Goal: Transaction & Acquisition: Purchase product/service

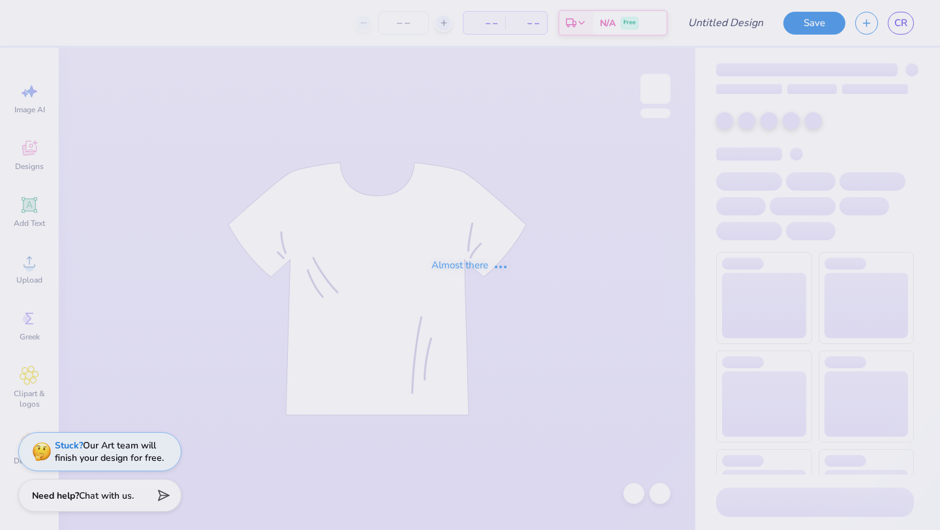
type input "fall formal"
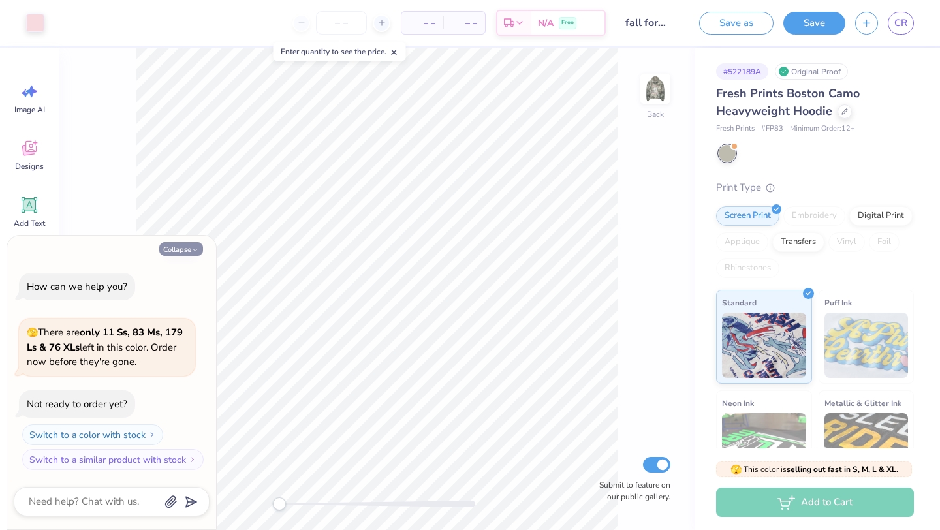
click at [179, 250] on button "Collapse" at bounding box center [181, 249] width 44 height 14
type textarea "x"
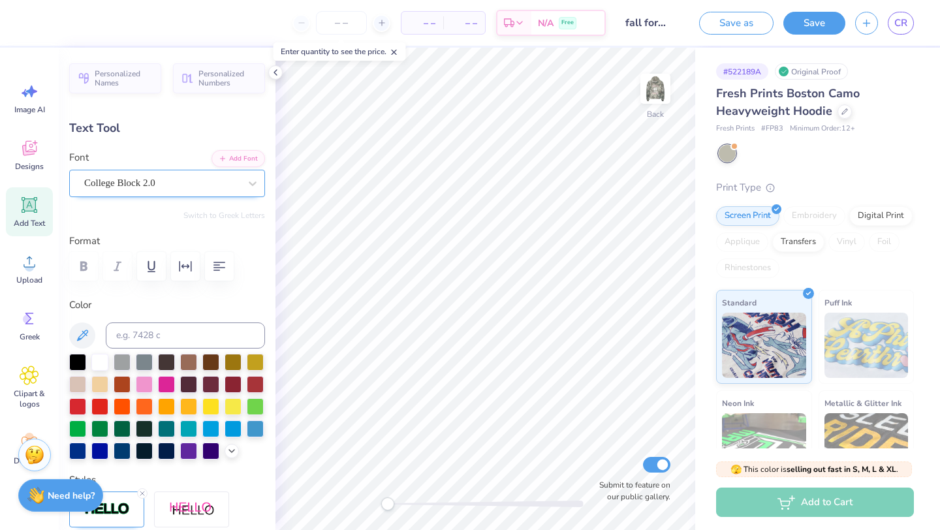
click at [122, 176] on div "College Block 2.0" at bounding box center [162, 183] width 158 height 20
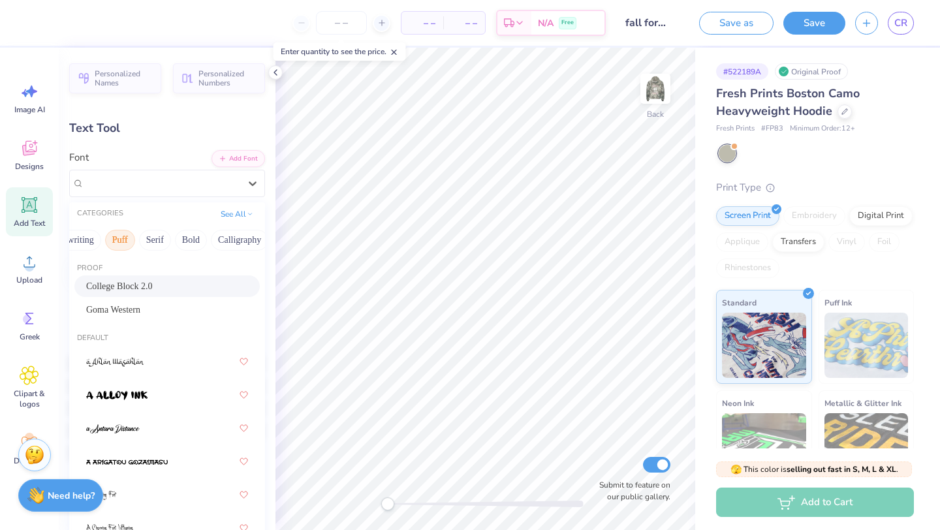
scroll to position [0, 88]
click at [187, 237] on button "Bold" at bounding box center [177, 240] width 32 height 21
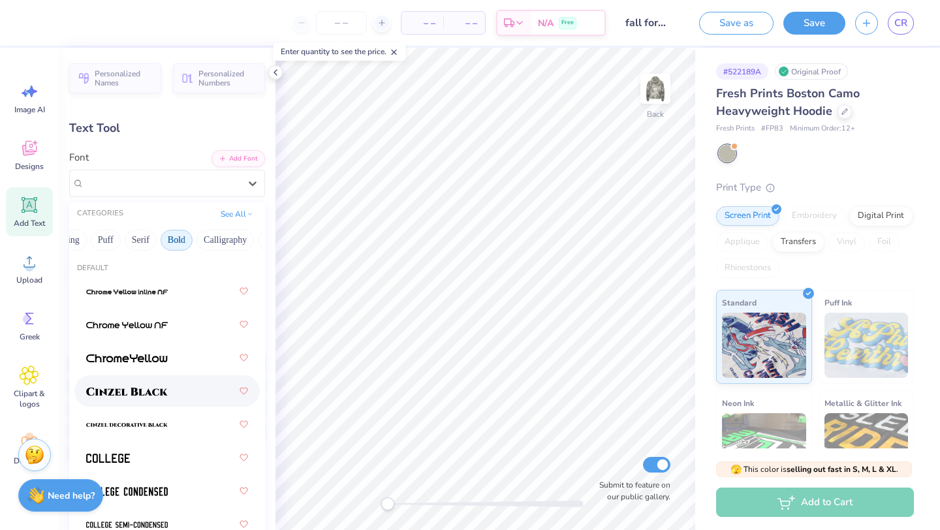
click at [157, 392] on img at bounding box center [127, 391] width 82 height 9
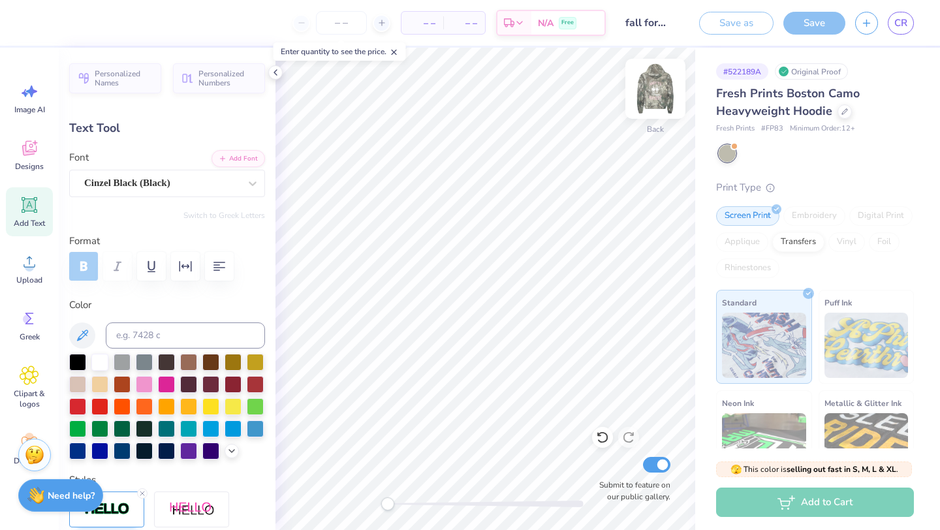
click at [667, 101] on img at bounding box center [655, 89] width 52 height 52
type input "5.98"
type input "1.01"
type input "16.19"
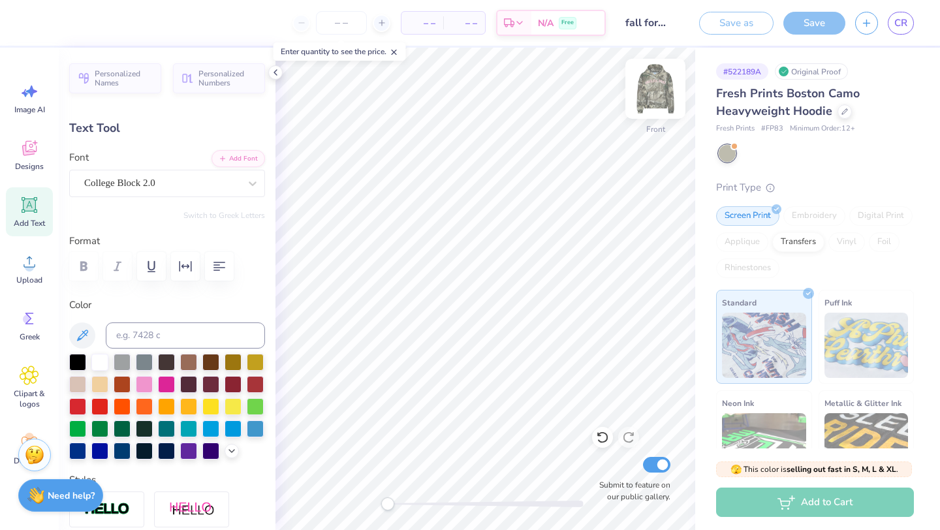
type textarea "A"
type textarea "fall Formal 2025 st. [GEOGRAPHIC_DATA], [GEOGRAPHIC_DATA]"
click at [204, 182] on div "College Block 2.0" at bounding box center [162, 183] width 158 height 20
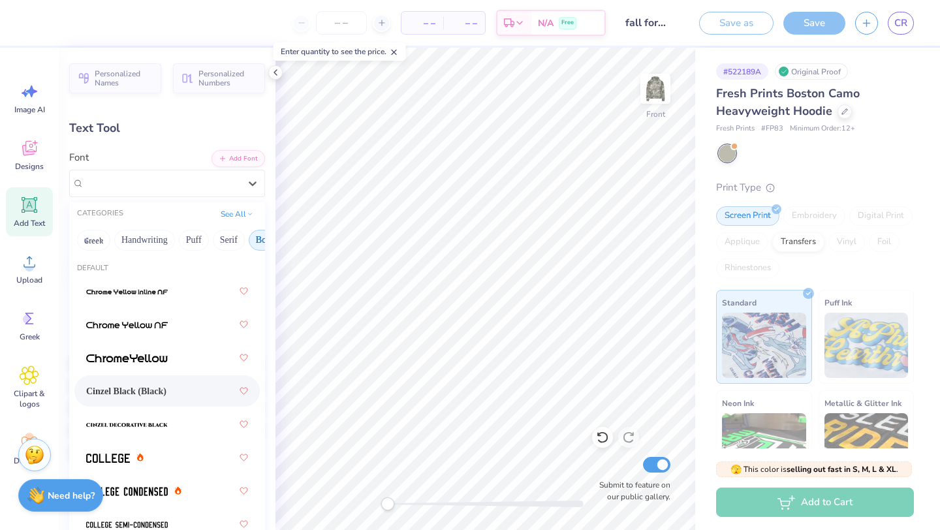
click at [145, 386] on span "Cinzel Black (Black)" at bounding box center [126, 391] width 80 height 14
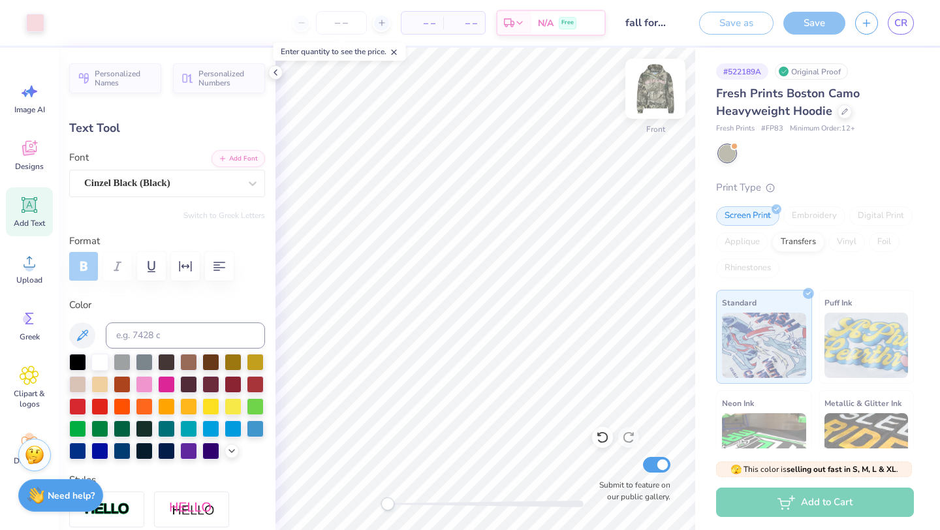
click at [671, 93] on img at bounding box center [655, 89] width 52 height 52
click at [647, 90] on img at bounding box center [655, 89] width 26 height 26
type input "15.19"
type input "3.84"
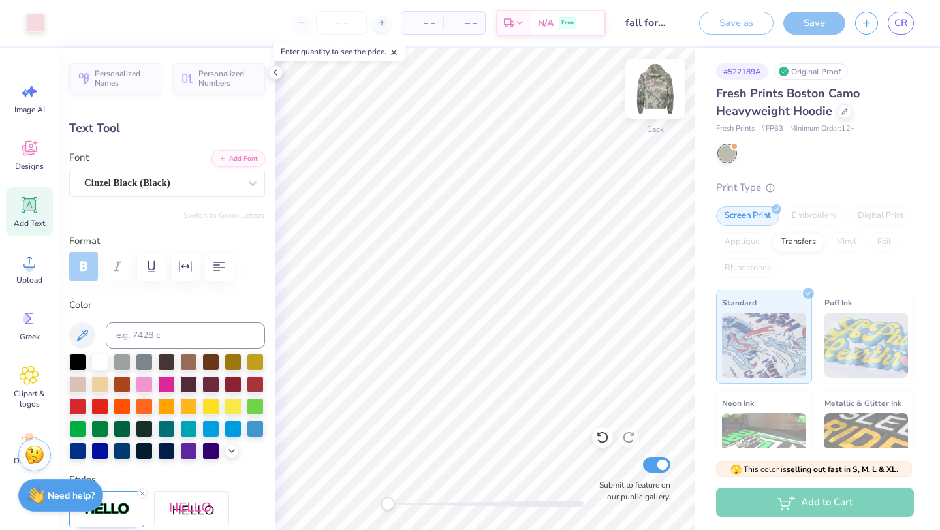
type input "2.97"
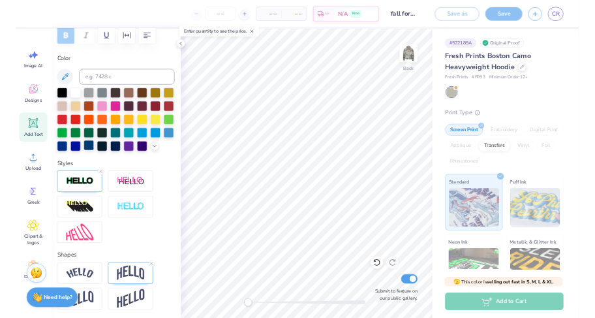
scroll to position [206, 0]
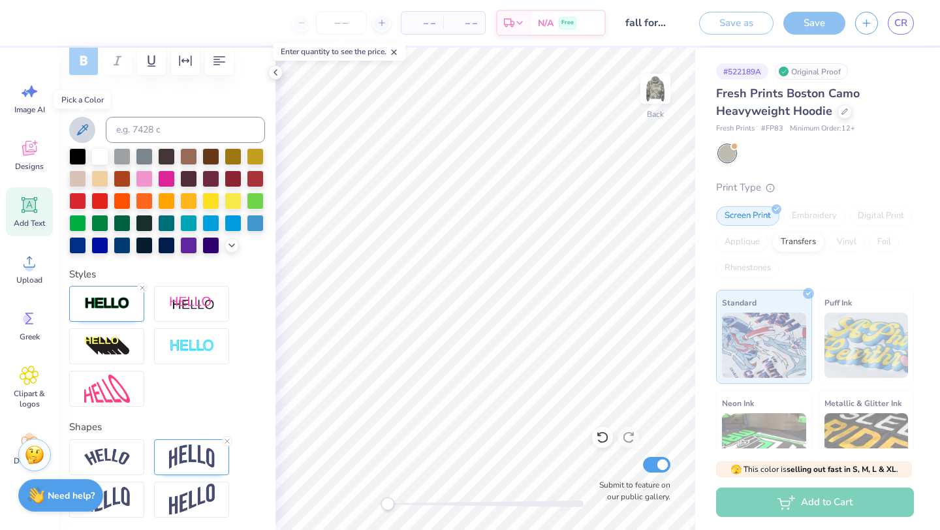
click at [84, 129] on icon at bounding box center [82, 130] width 16 height 16
click at [230, 247] on icon at bounding box center [231, 244] width 10 height 10
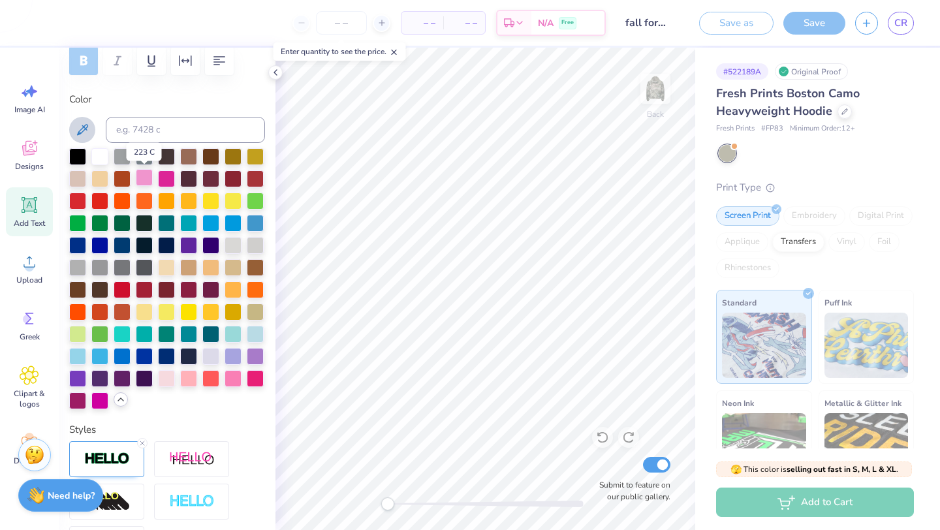
click at [147, 180] on div at bounding box center [144, 177] width 17 height 17
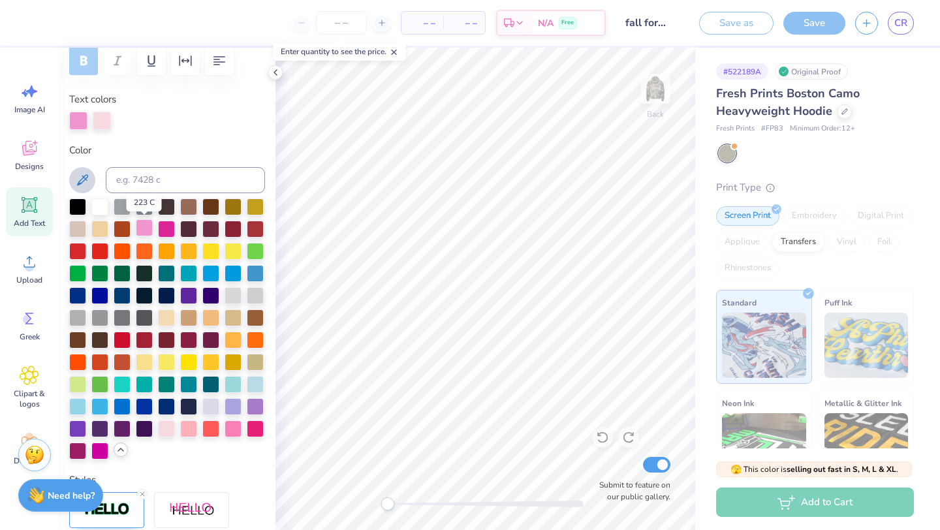
click at [142, 232] on div at bounding box center [144, 227] width 17 height 17
click at [172, 429] on div at bounding box center [166, 427] width 17 height 17
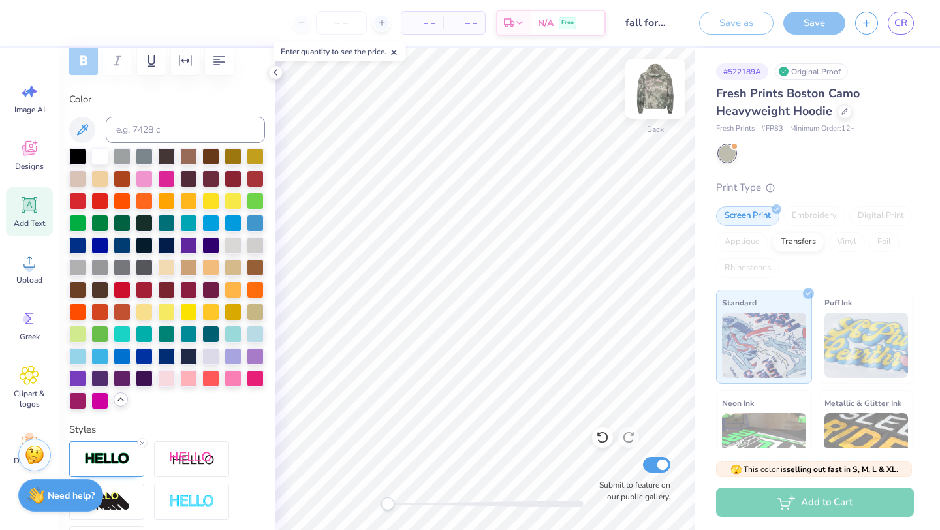
click at [650, 95] on img at bounding box center [655, 89] width 52 height 52
type input "15.16"
type input "9.15"
type input "5.04"
click at [698, 263] on div "# 522189A Original Proof Fresh Prints Boston Camo Heavyweight Hoodie Fresh Prin…" at bounding box center [817, 316] width 245 height 537
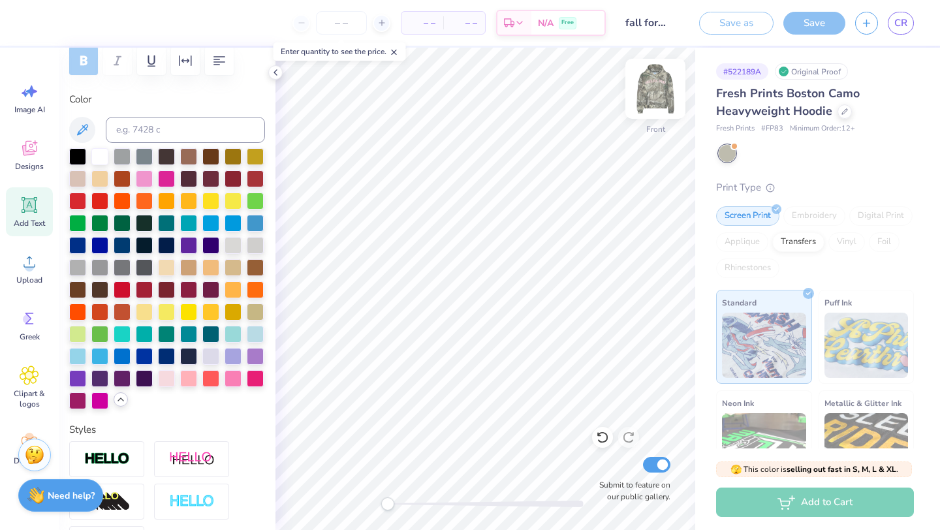
click at [641, 89] on img at bounding box center [655, 89] width 52 height 52
type input "15.61"
type input "9.43"
type input "2.54"
type input "15.19"
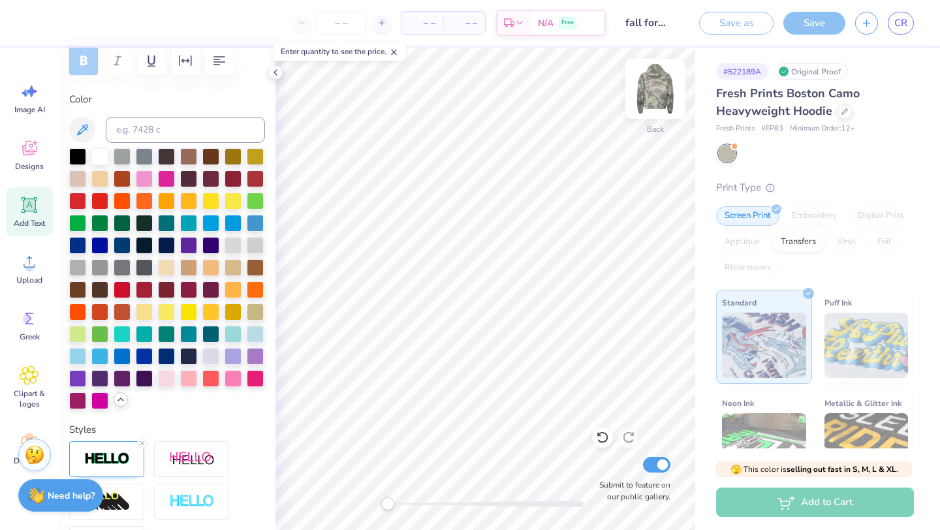
type input "3.84"
type input "3.00"
type input "11.63"
type input "2.94"
type input "4.91"
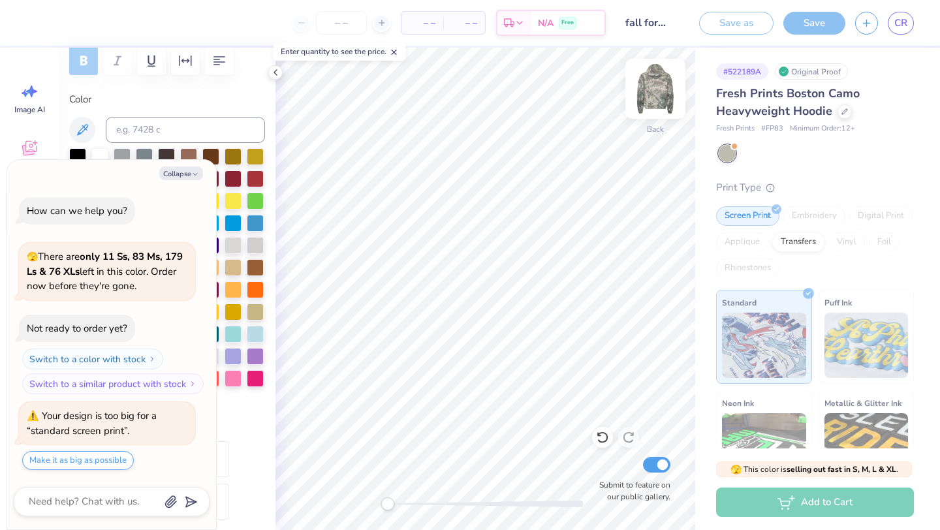
type textarea "x"
type input "13.85"
type input "3.50"
type input "4.35"
type textarea "x"
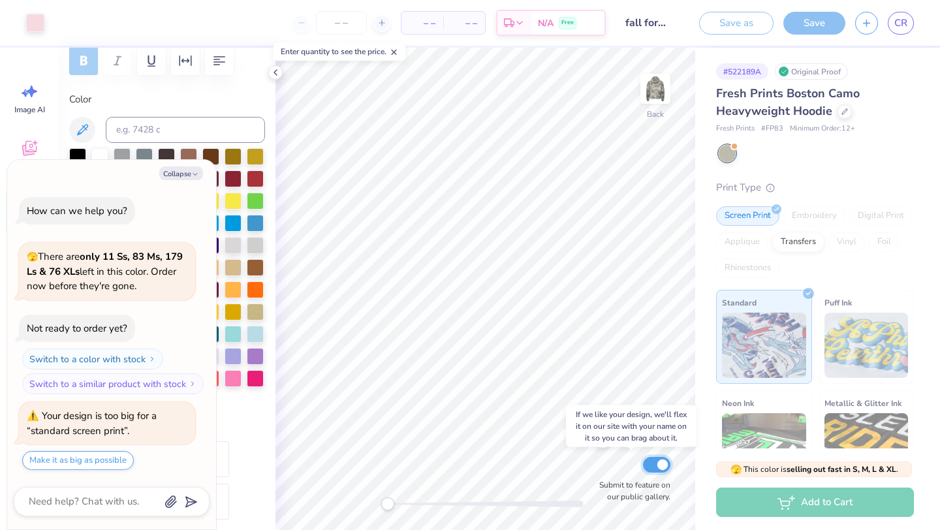
click at [656, 461] on input "Submit to feature on our public gallery." at bounding box center [656, 465] width 27 height 16
checkbox input "false"
type textarea "x"
click at [657, 465] on input "Submit to feature on our public gallery." at bounding box center [656, 465] width 27 height 16
checkbox input "true"
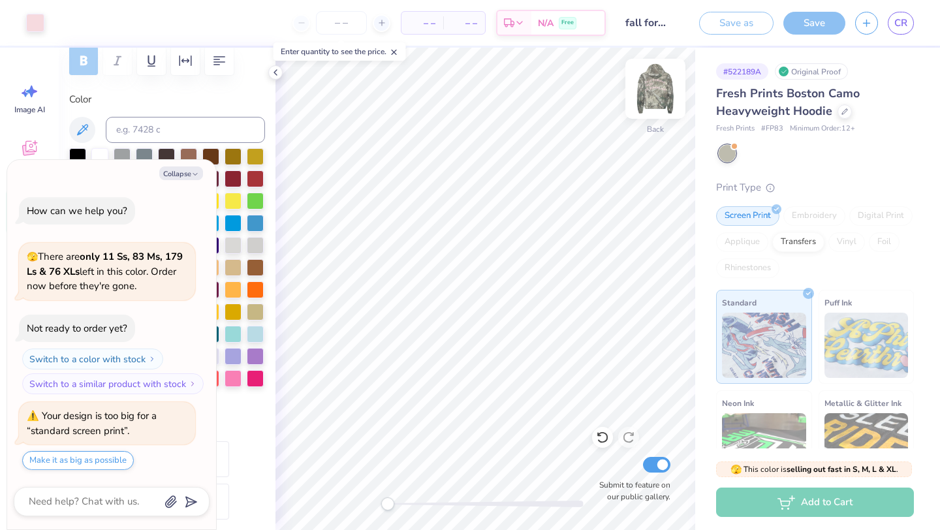
click at [658, 96] on img at bounding box center [655, 89] width 52 height 52
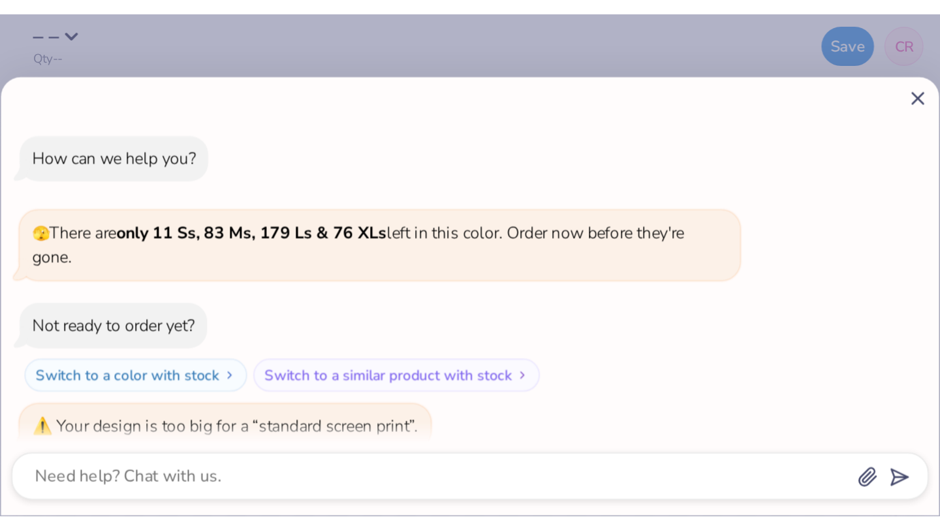
scroll to position [40, 0]
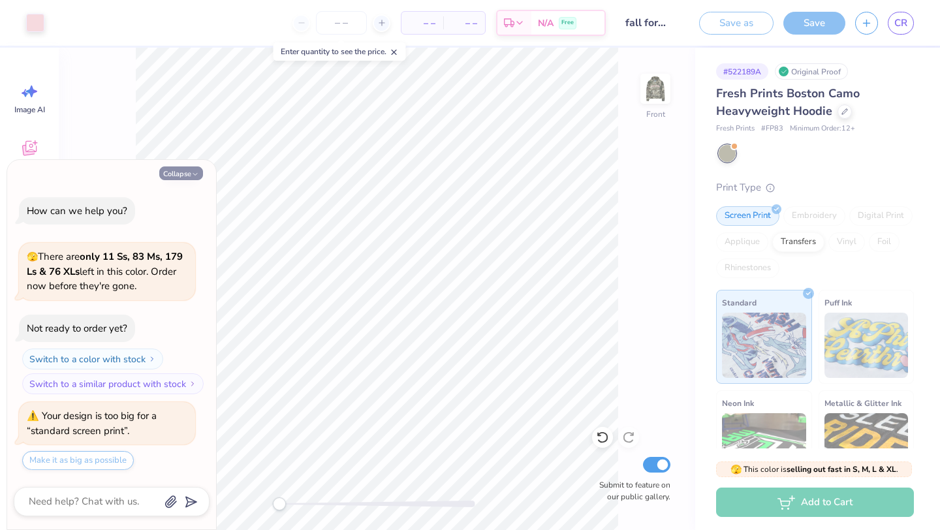
click at [192, 169] on button "Collapse" at bounding box center [181, 173] width 44 height 14
type textarea "x"
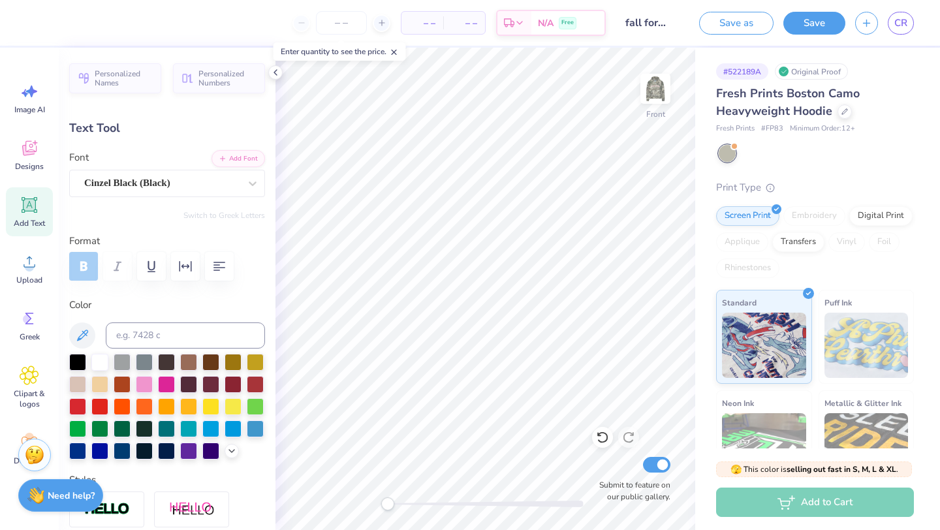
type input "10.92"
type input "6.60"
type input "7.55"
type input "13.53"
type input "8.17"
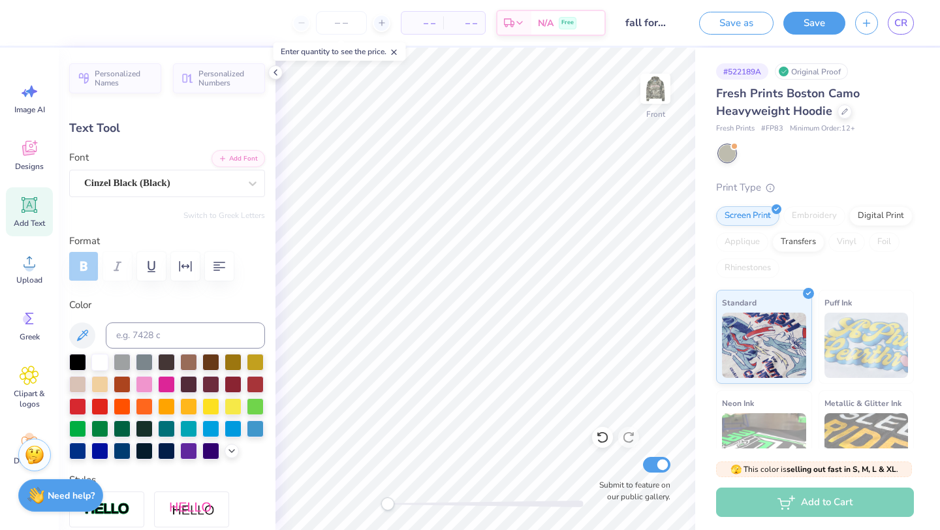
type input "5.98"
click at [277, 73] on icon at bounding box center [275, 72] width 10 height 10
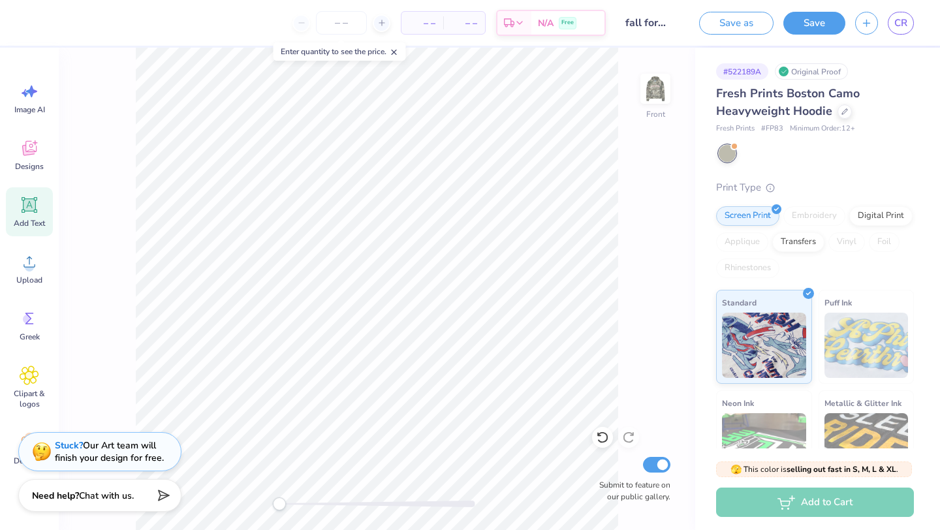
click at [129, 381] on div "Front Submit to feature on our public gallery." at bounding box center [377, 289] width 636 height 482
click at [649, 87] on img at bounding box center [655, 89] width 52 height 52
click at [378, 17] on div at bounding box center [382, 23] width 18 height 18
click at [379, 17] on div at bounding box center [382, 23] width 18 height 18
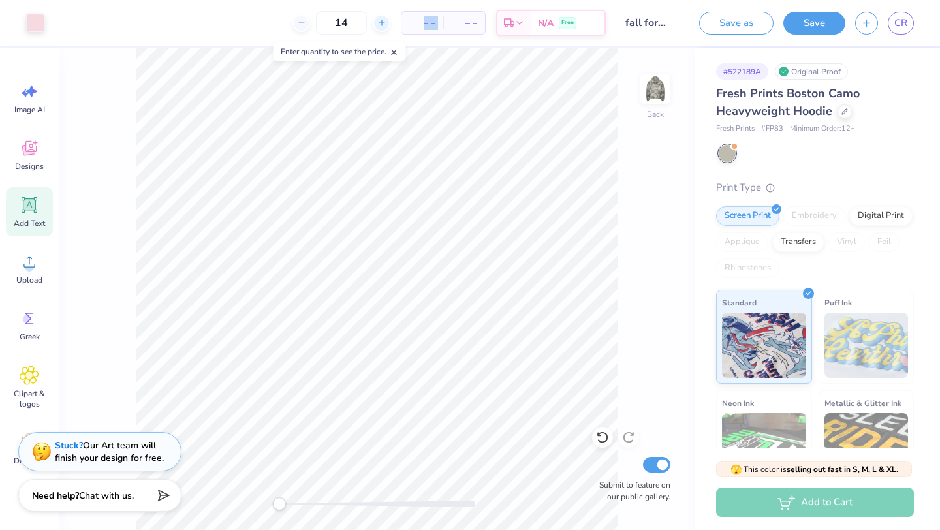
click at [379, 17] on div at bounding box center [382, 23] width 18 height 18
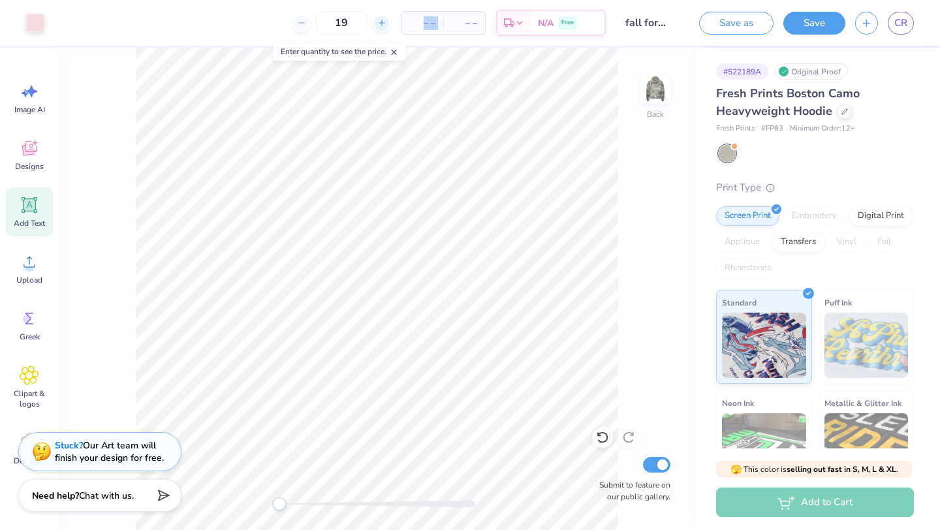
click at [379, 17] on div at bounding box center [382, 23] width 18 height 18
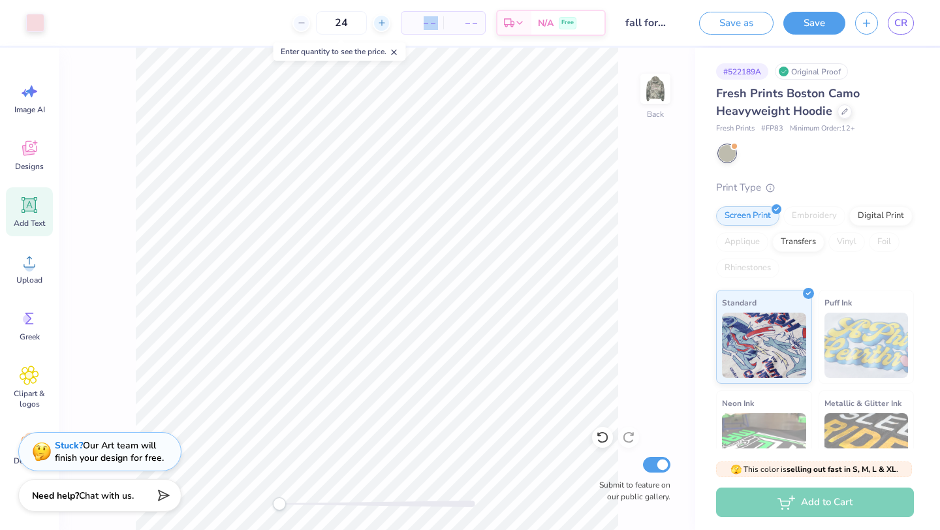
click at [379, 17] on div at bounding box center [382, 23] width 18 height 18
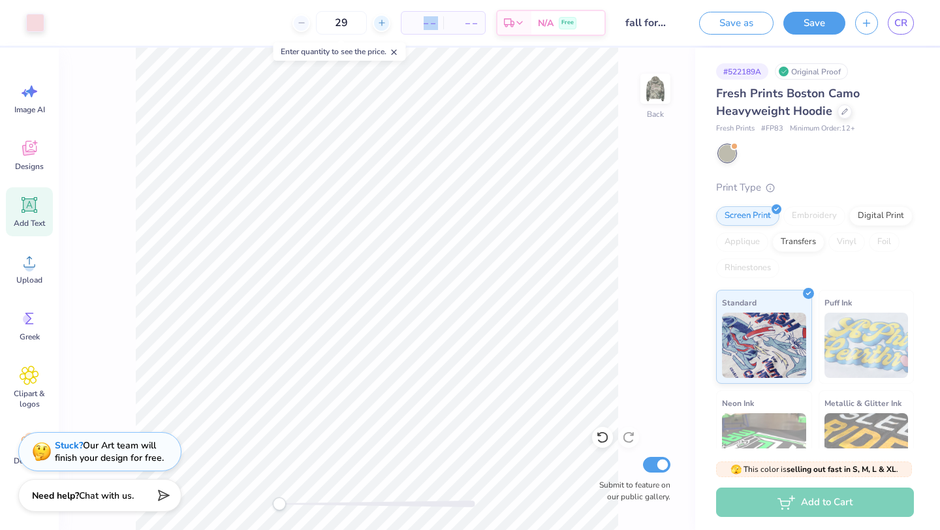
click at [379, 17] on div at bounding box center [382, 23] width 18 height 18
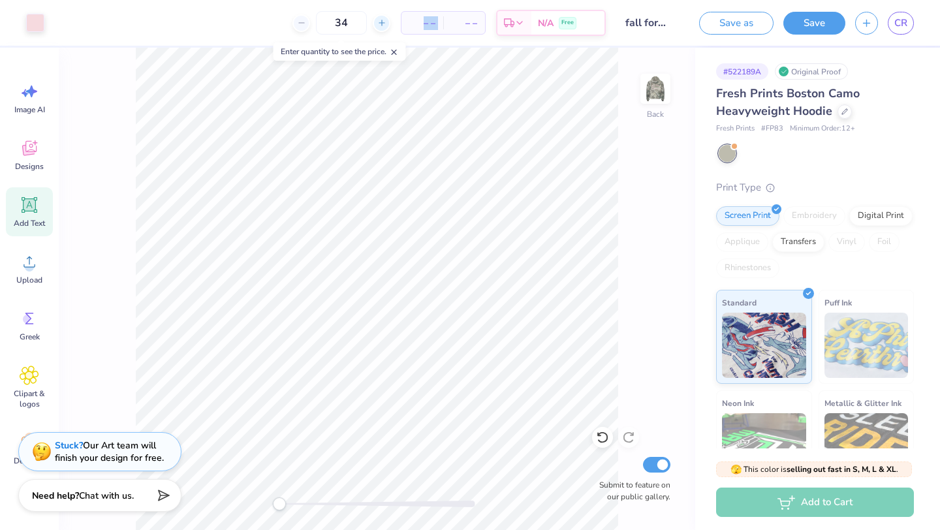
click at [379, 17] on div at bounding box center [382, 23] width 18 height 18
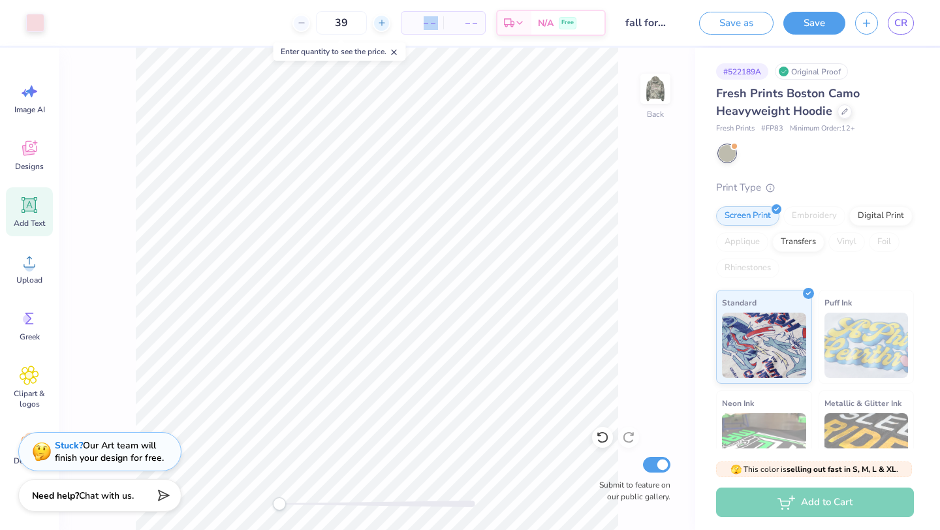
click at [379, 17] on div at bounding box center [382, 23] width 18 height 18
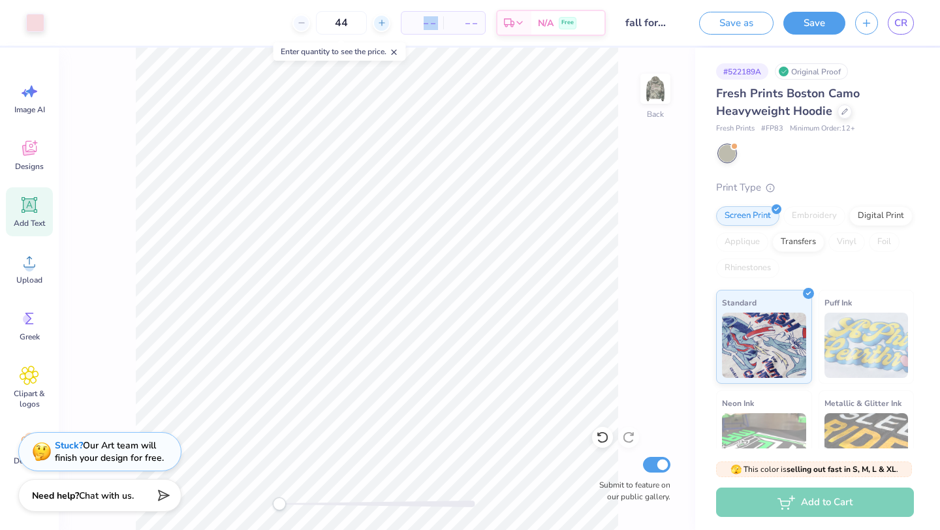
click at [379, 17] on div at bounding box center [382, 23] width 18 height 18
click at [378, 17] on div at bounding box center [382, 23] width 18 height 18
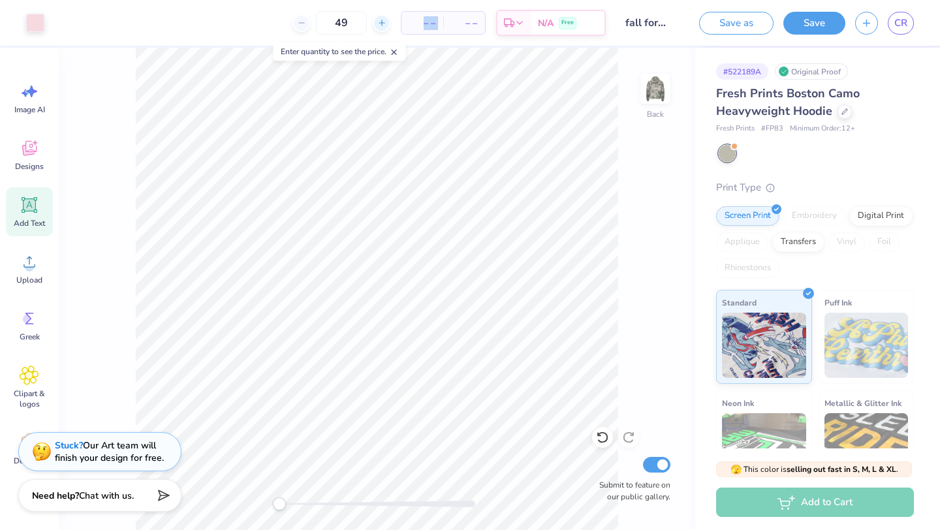
click at [378, 17] on div at bounding box center [382, 23] width 18 height 18
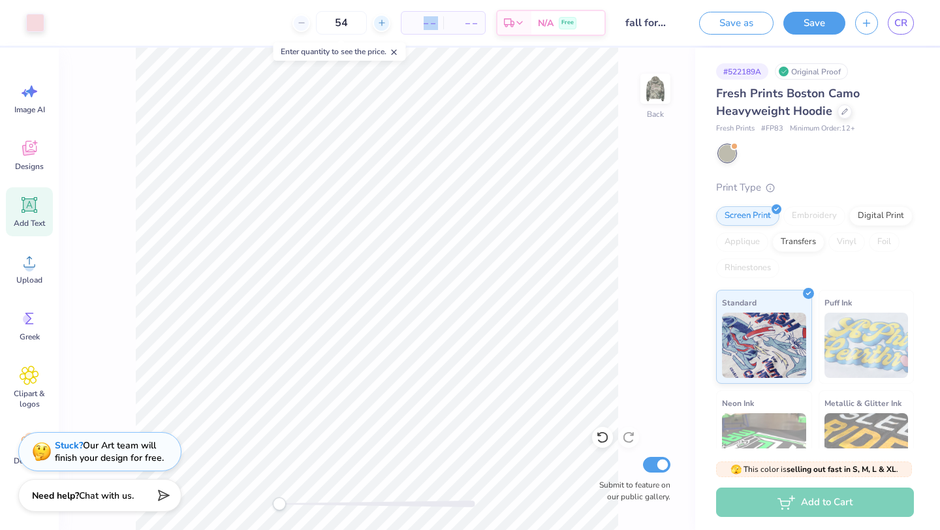
click at [378, 17] on div at bounding box center [382, 23] width 18 height 18
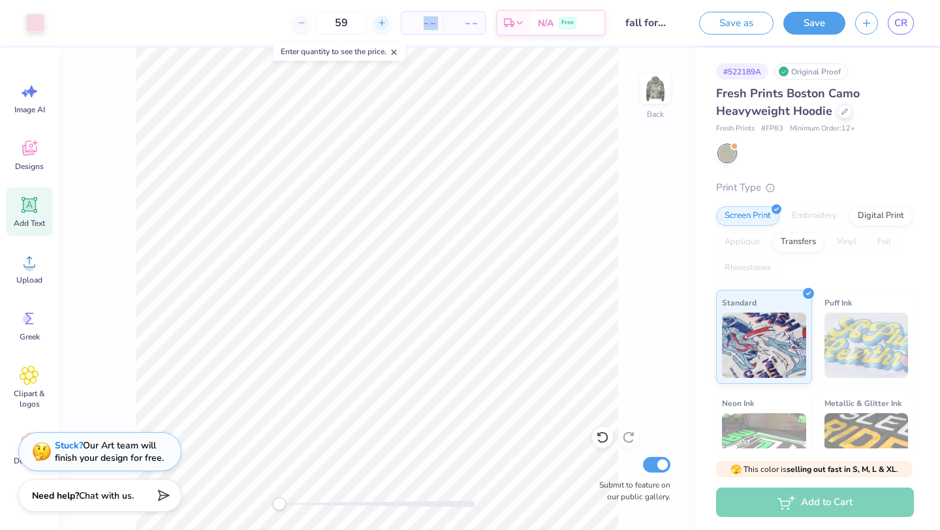
click at [378, 17] on div at bounding box center [382, 23] width 18 height 18
type input "61"
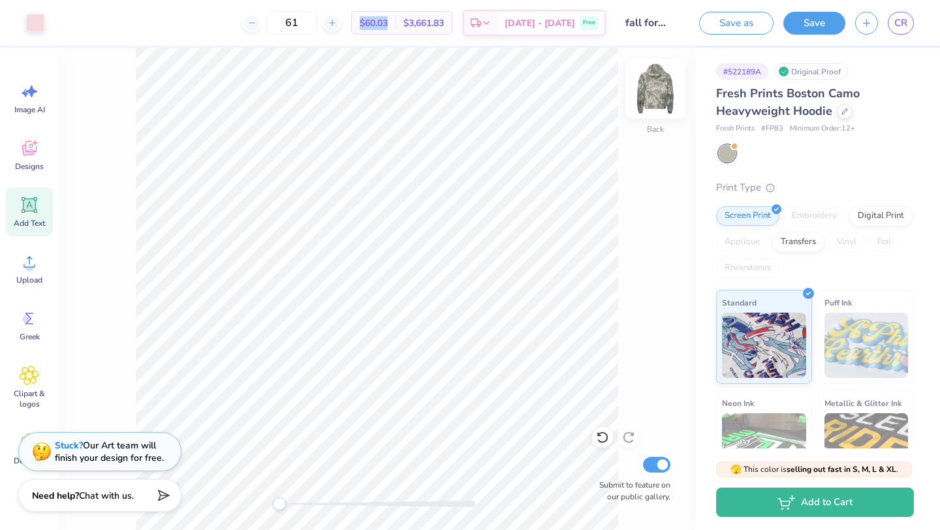
click at [646, 89] on img at bounding box center [655, 89] width 52 height 52
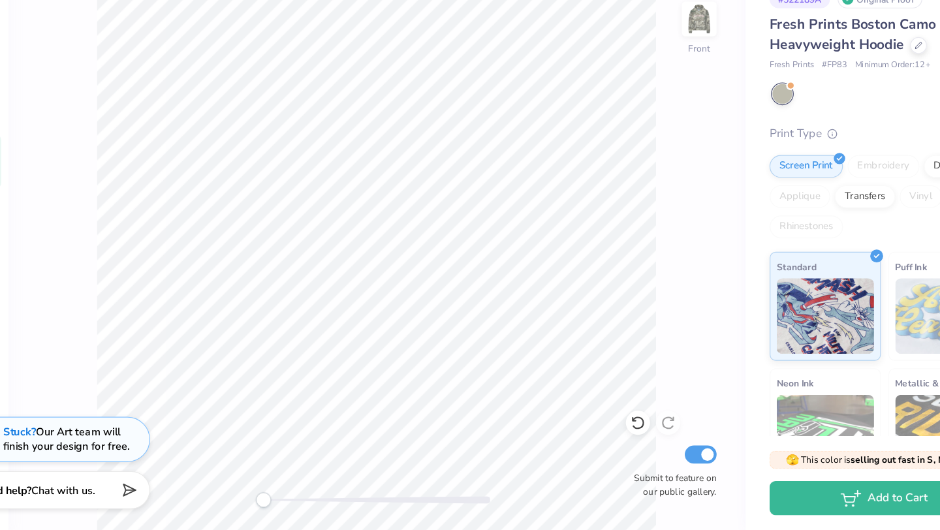
scroll to position [0, 0]
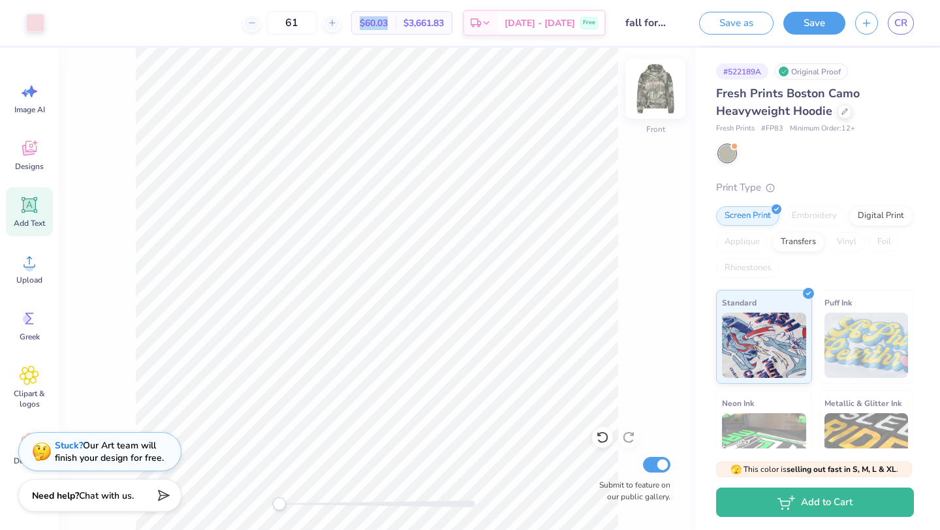
click at [658, 101] on img at bounding box center [655, 89] width 52 height 52
click at [256, 20] on icon at bounding box center [251, 22] width 9 height 9
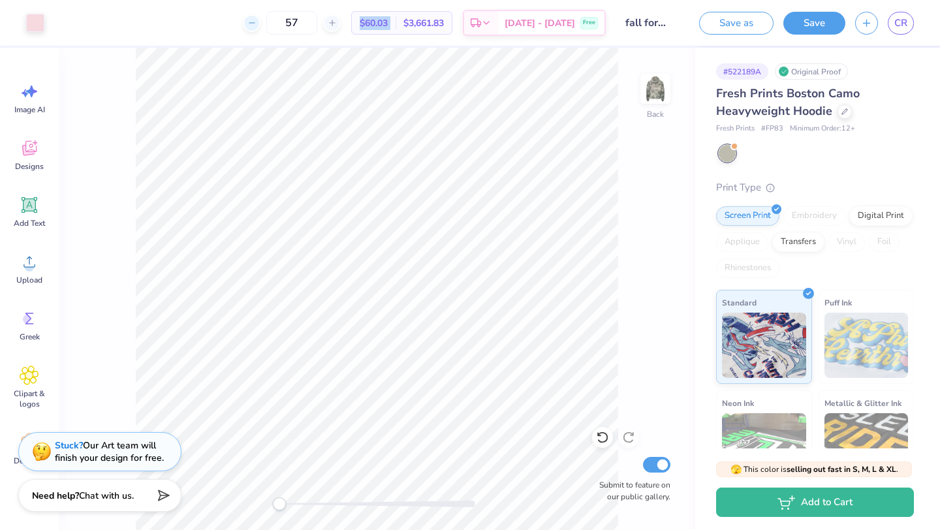
click at [256, 20] on icon at bounding box center [251, 22] width 9 height 9
click at [277, 20] on div "57 Per Item Total Est. Delivery N/A Free" at bounding box center [329, 23] width 551 height 46
click at [317, 27] on input "57" at bounding box center [291, 22] width 51 height 23
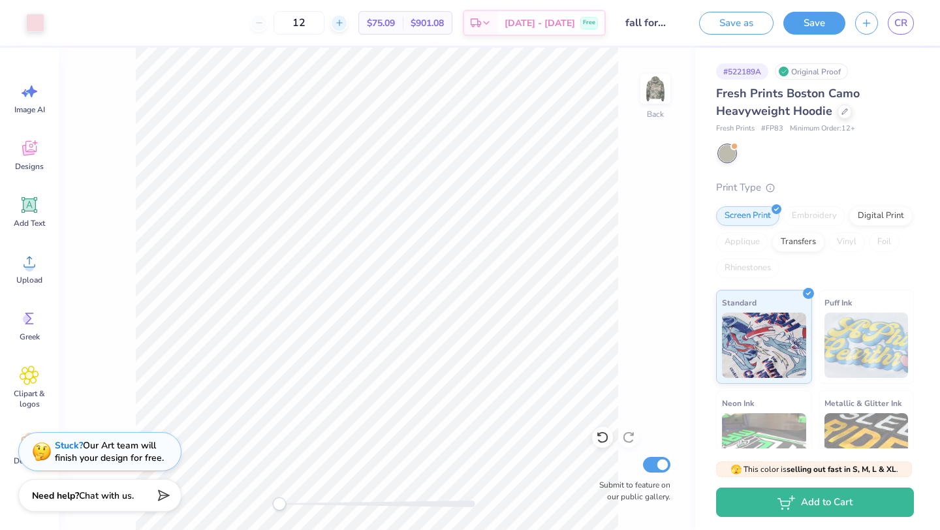
click at [344, 25] on icon at bounding box center [339, 22] width 9 height 9
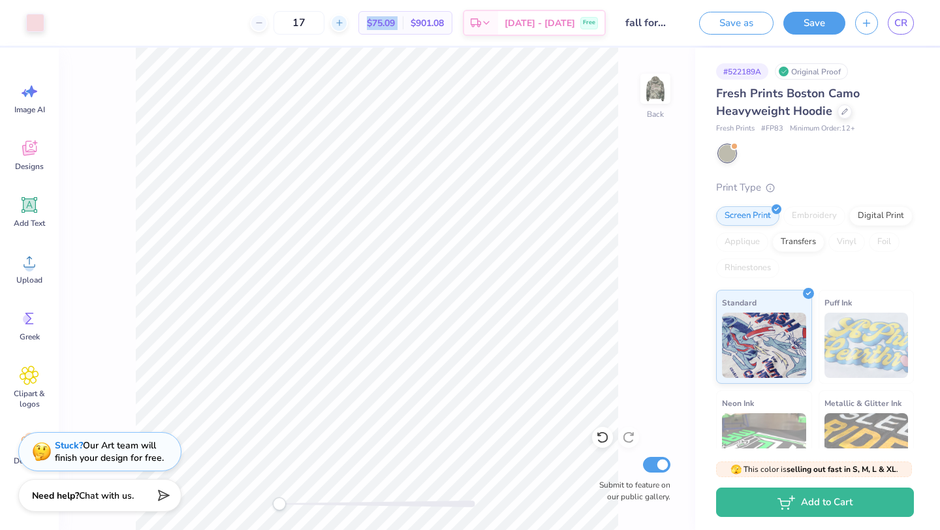
click at [344, 25] on icon at bounding box center [339, 22] width 9 height 9
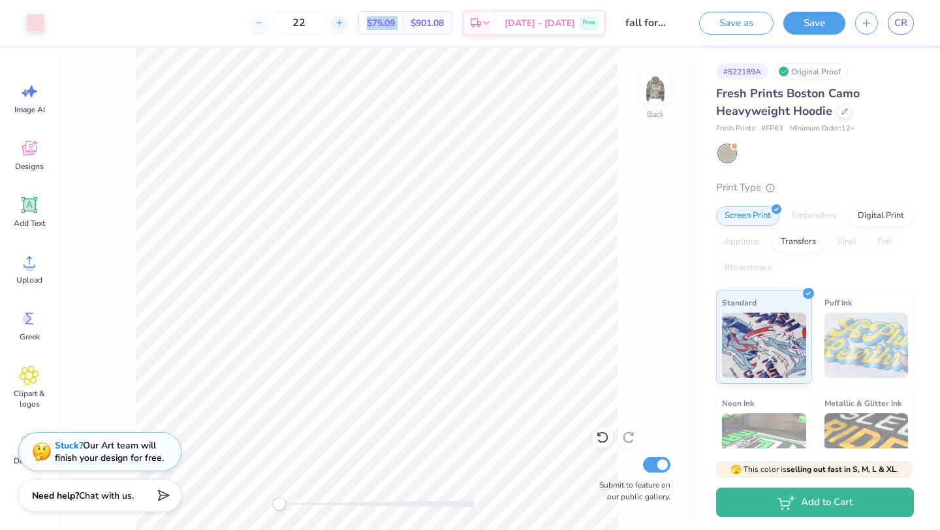
click at [344, 25] on icon at bounding box center [339, 22] width 9 height 9
click at [365, 25] on input "23" at bounding box center [341, 22] width 51 height 23
click at [341, 23] on div at bounding box center [332, 23] width 18 height 18
type input "25"
